Goal: Obtain resource: Download file/media

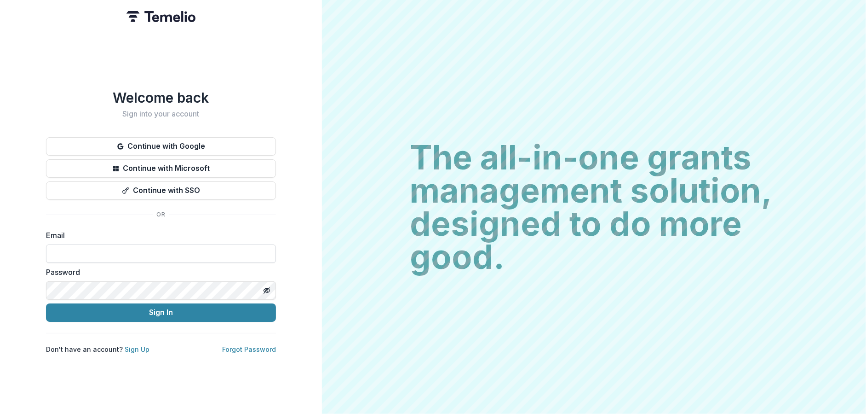
click at [70, 248] on input at bounding box center [161, 253] width 230 height 18
type input "**********"
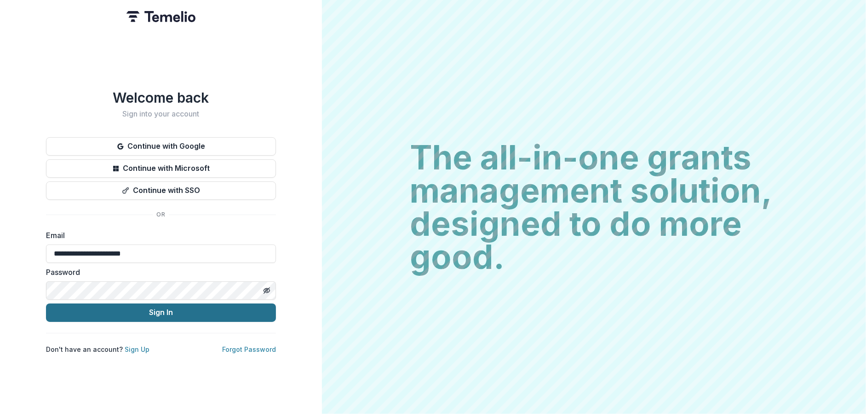
click at [156, 306] on button "Sign In" at bounding box center [161, 312] width 230 height 18
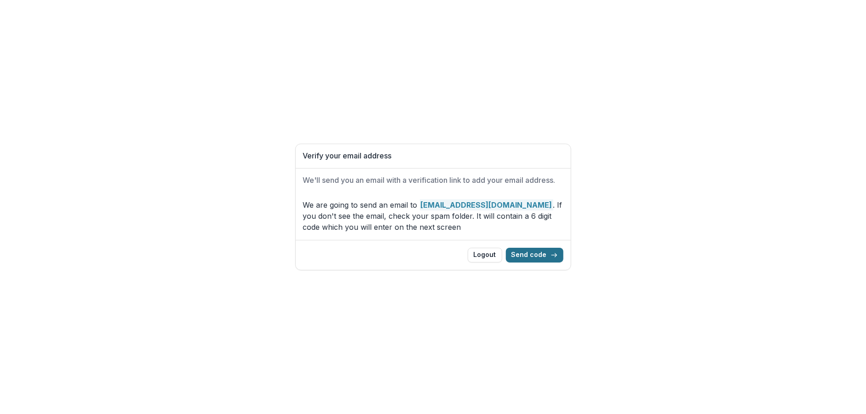
click at [538, 254] on button "Send code" at bounding box center [535, 255] width 58 height 15
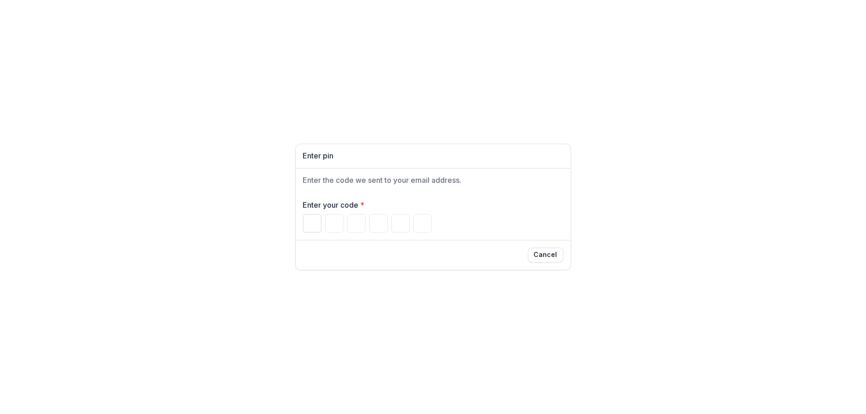
click at [310, 224] on input "Please enter your pin code" at bounding box center [312, 223] width 18 height 18
paste input "******"
type input "*"
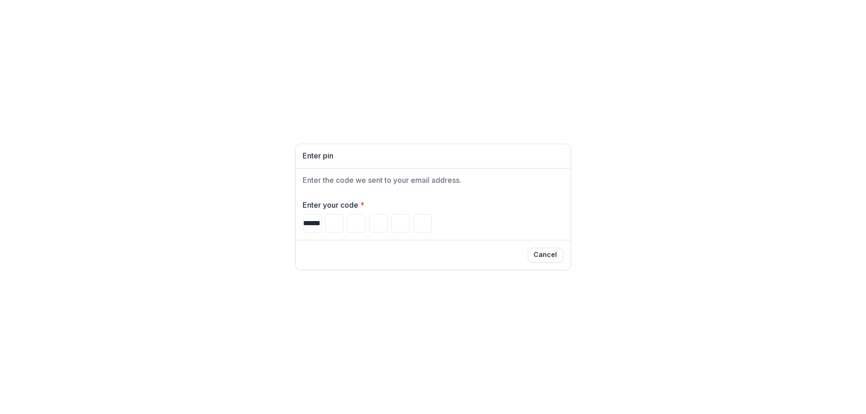
type input "*"
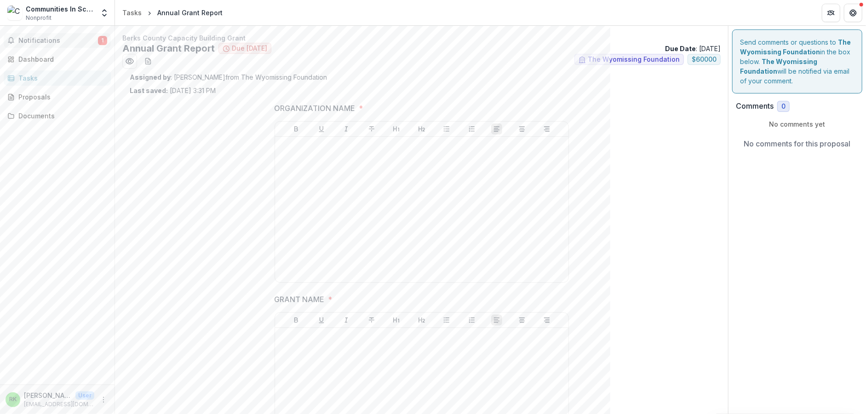
click at [40, 40] on span "Notifications" at bounding box center [58, 41] width 80 height 8
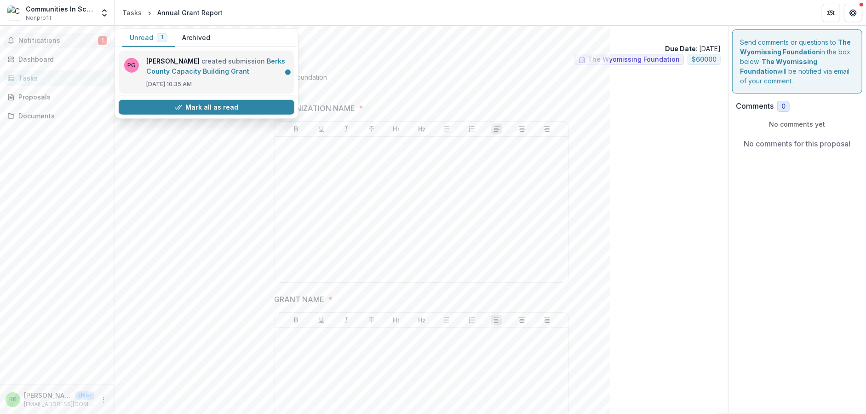
click at [196, 68] on link "Berks County Capacity Building Grant" at bounding box center [215, 66] width 139 height 18
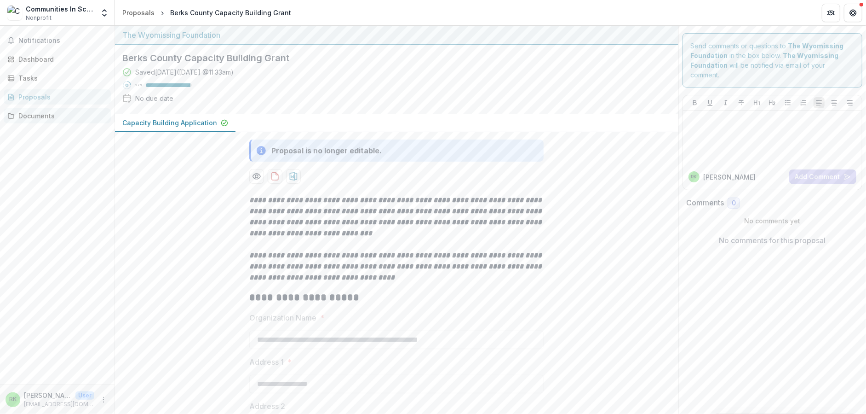
click at [18, 116] on div "Documents" at bounding box center [60, 116] width 85 height 10
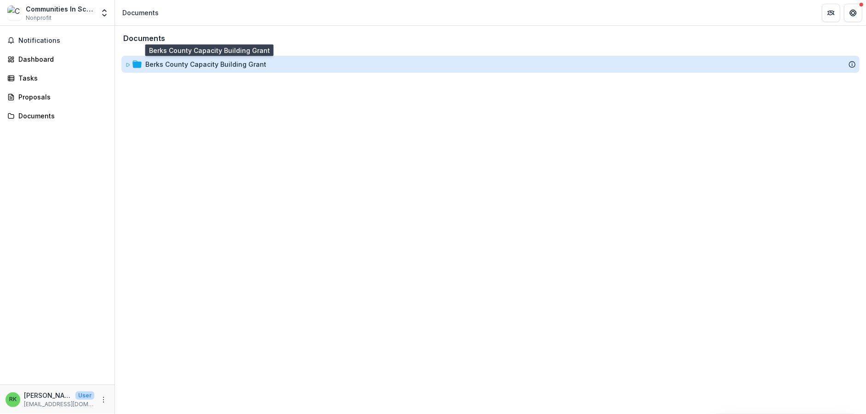
click at [167, 65] on div "Berks County Capacity Building Grant" at bounding box center [205, 64] width 121 height 10
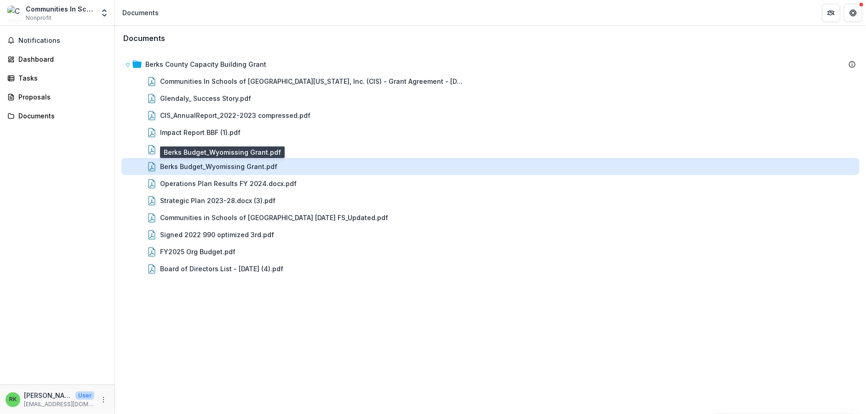
drag, startPoint x: 197, startPoint y: 168, endPoint x: 186, endPoint y: 167, distance: 11.1
click at [186, 167] on div "Berks Budget_Wyomissing Grant.pdf" at bounding box center [218, 166] width 117 height 10
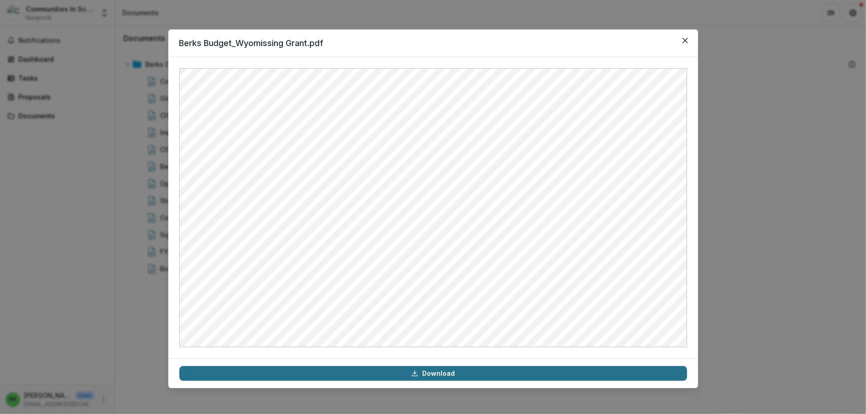
click at [431, 373] on link "Download" at bounding box center [433, 373] width 508 height 15
click at [689, 38] on button "Close" at bounding box center [685, 40] width 15 height 15
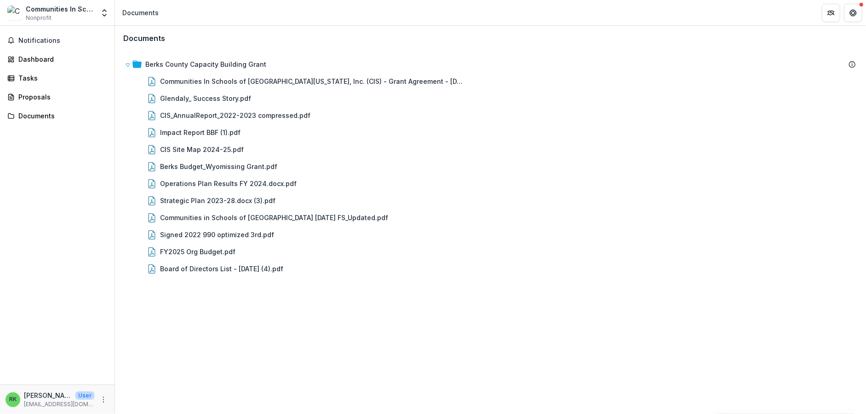
click at [202, 319] on div "Documents Berks County Capacity Building Grant Communities In Schools of Easter…" at bounding box center [490, 220] width 751 height 388
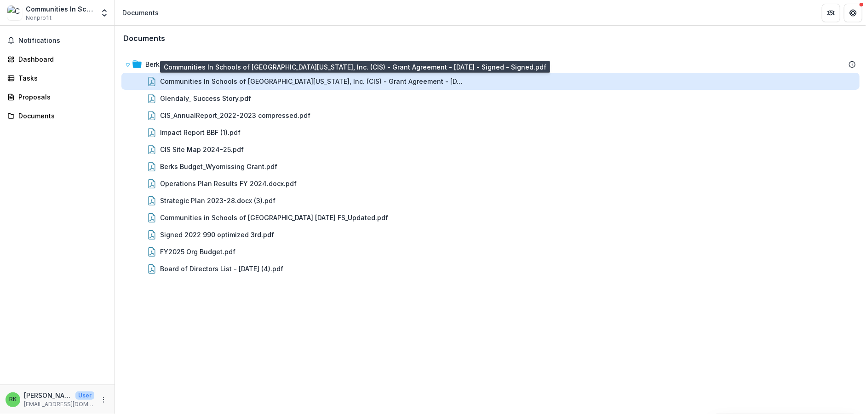
click at [286, 81] on div "Communities In Schools of Eastern Pennsylvania, Inc. (CIS) - Grant Agreement - …" at bounding box center [312, 81] width 304 height 10
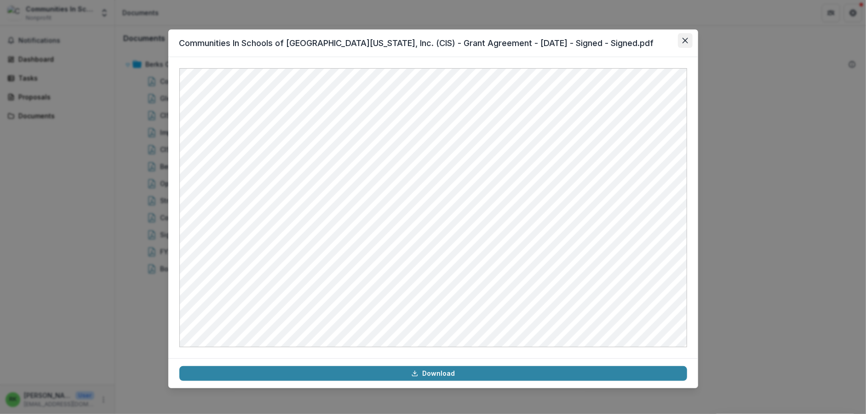
click at [685, 43] on icon "Close" at bounding box center [686, 41] width 6 height 6
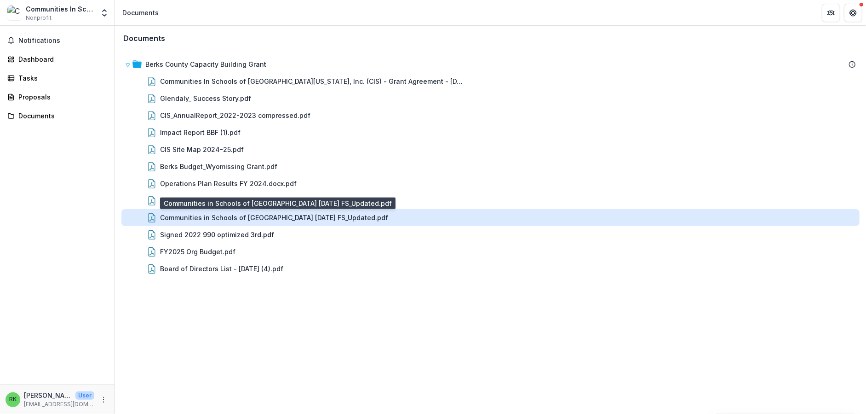
click at [163, 216] on div "Communities in Schools of Eastern PA 06.30.23 FS_Updated.pdf" at bounding box center [274, 218] width 228 height 10
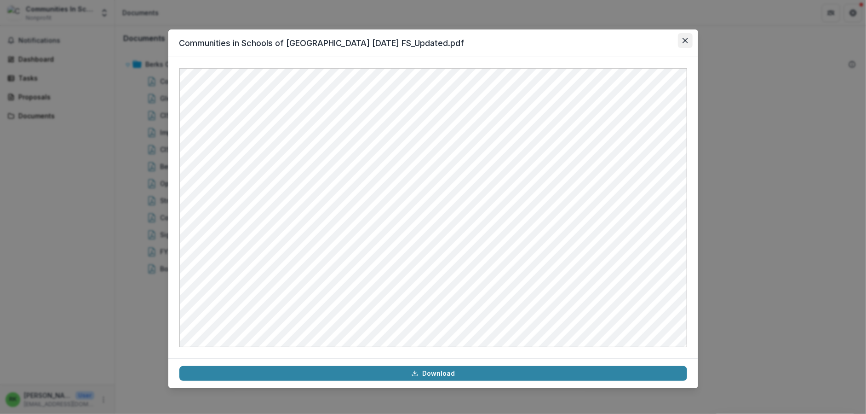
click at [686, 38] on icon "Close" at bounding box center [686, 41] width 6 height 6
